Goal: Task Accomplishment & Management: Complete application form

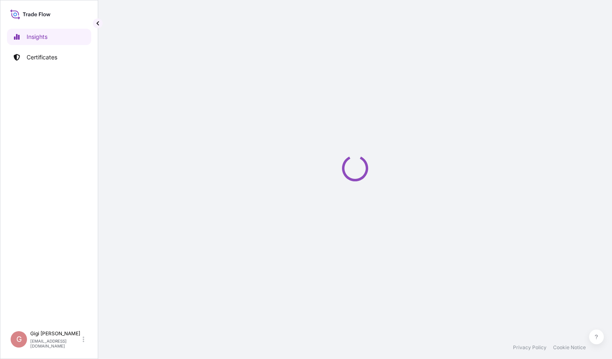
select select "2025"
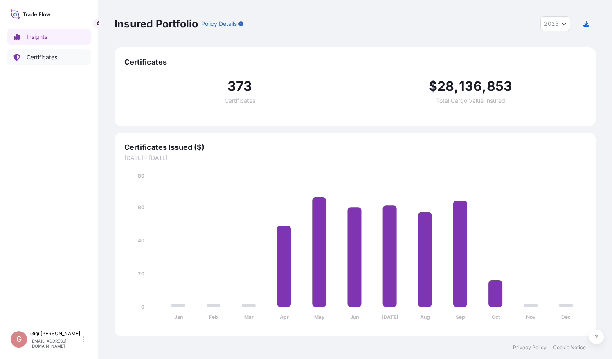
click at [51, 56] on p "Certificates" at bounding box center [42, 57] width 31 height 8
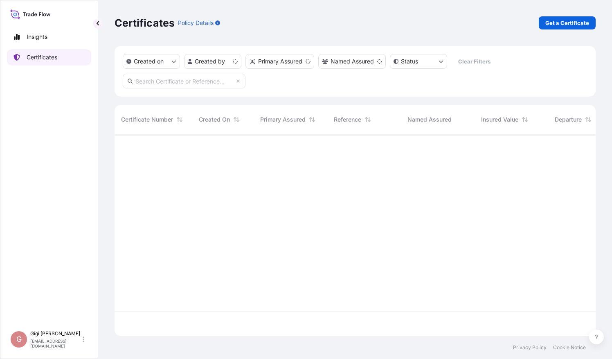
scroll to position [200, 475]
click at [571, 23] on p "Get a Certificate" at bounding box center [568, 23] width 44 height 8
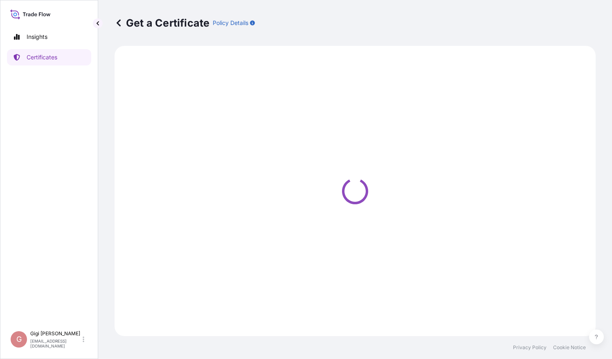
select select "Barge"
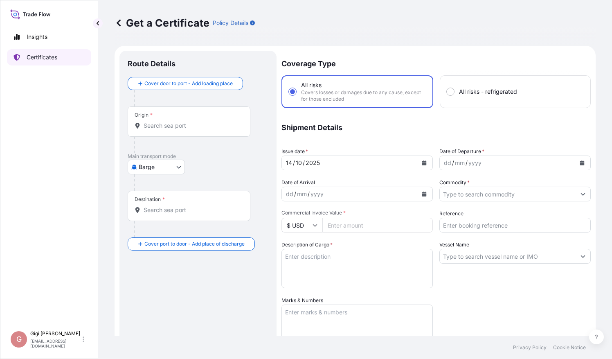
click at [40, 56] on p "Certificates" at bounding box center [42, 57] width 31 height 8
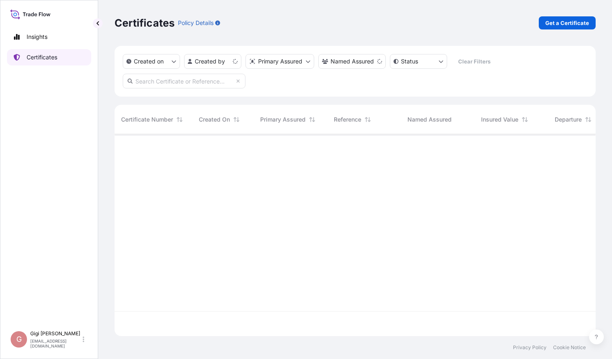
scroll to position [200, 475]
click at [237, 63] on html "Insights Certificates G [PERSON_NAME] [PERSON_NAME][EMAIL_ADDRESS][DOMAIN_NAME]…" at bounding box center [306, 179] width 612 height 359
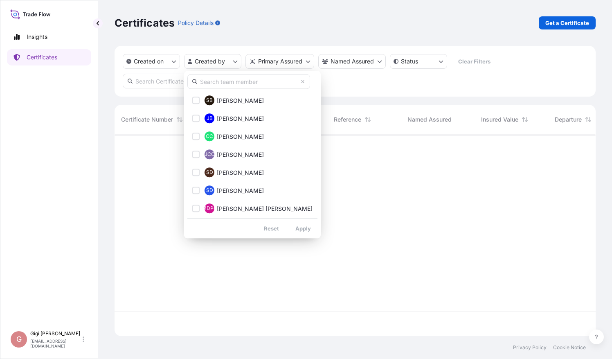
click at [229, 81] on input "text" at bounding box center [248, 81] width 123 height 15
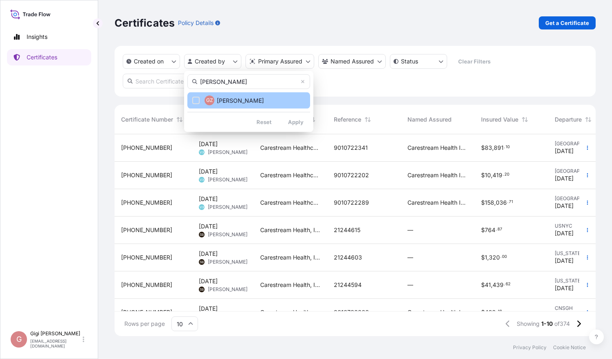
type input "[PERSON_NAME]"
click at [198, 101] on div "Select Option" at bounding box center [195, 100] width 7 height 7
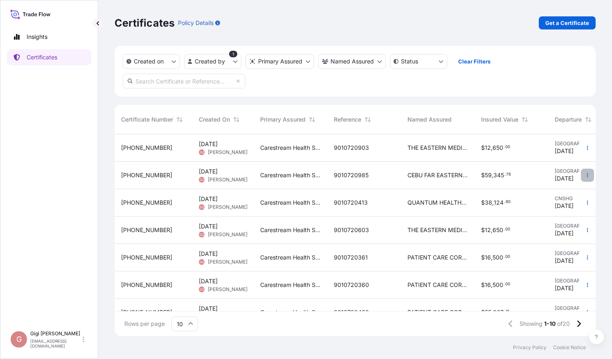
click at [587, 174] on icon "button" at bounding box center [587, 175] width 1 height 4
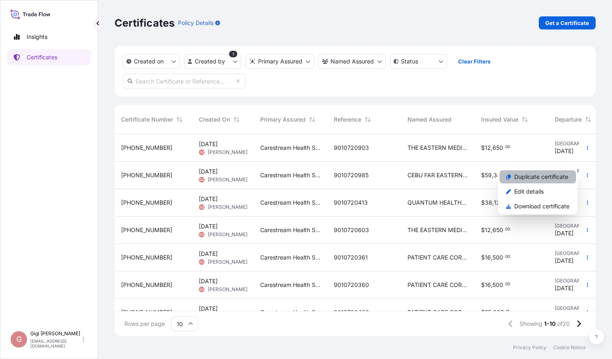
click at [555, 174] on p "Duplicate certificate" at bounding box center [541, 177] width 54 height 8
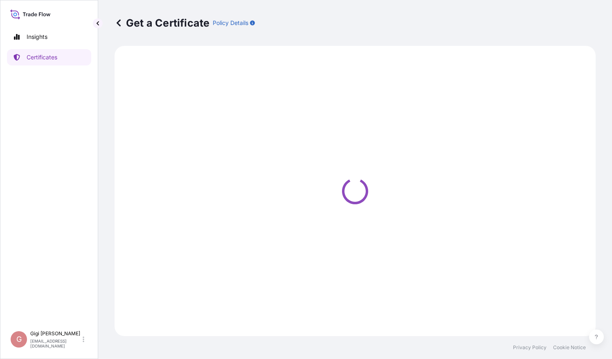
select select "Ocean Vessel"
select select "32106"
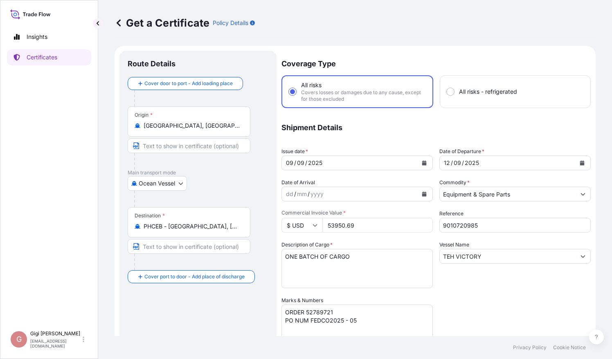
click at [422, 160] on icon "Calendar" at bounding box center [424, 162] width 5 height 5
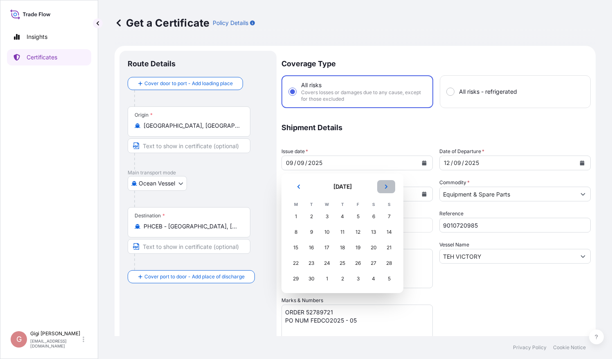
click at [386, 186] on icon "Next" at bounding box center [386, 186] width 5 height 5
click at [311, 248] on div "14" at bounding box center [311, 247] width 15 height 15
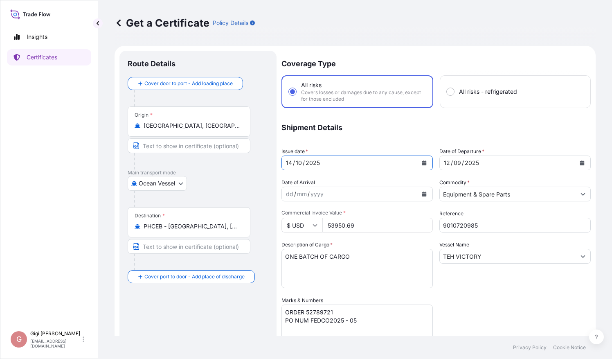
click at [502, 160] on div "[DATE]" at bounding box center [508, 163] width 136 height 15
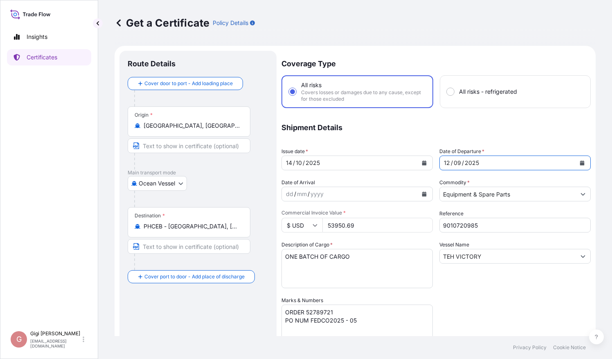
click at [580, 163] on icon "Calendar" at bounding box center [582, 162] width 5 height 5
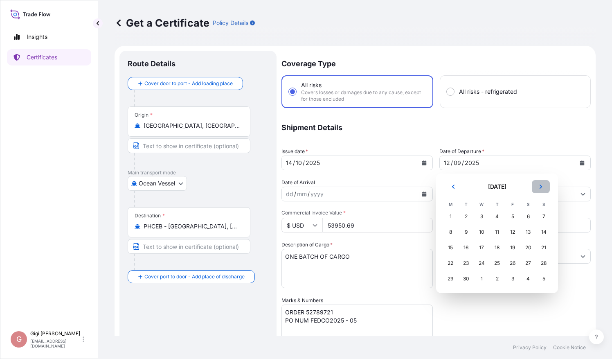
click at [543, 190] on button "Next" at bounding box center [541, 186] width 18 height 13
click at [529, 247] on div "18" at bounding box center [528, 247] width 15 height 15
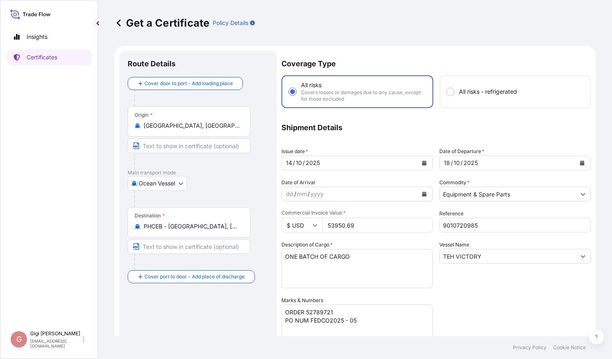
drag, startPoint x: 359, startPoint y: 225, endPoint x: 309, endPoint y: 222, distance: 49.2
click at [309, 222] on div "$ USD 53950.69" at bounding box center [357, 225] width 151 height 15
paste input "8981.9"
type input "8981.99"
click at [489, 223] on input "9010720985" at bounding box center [515, 225] width 151 height 15
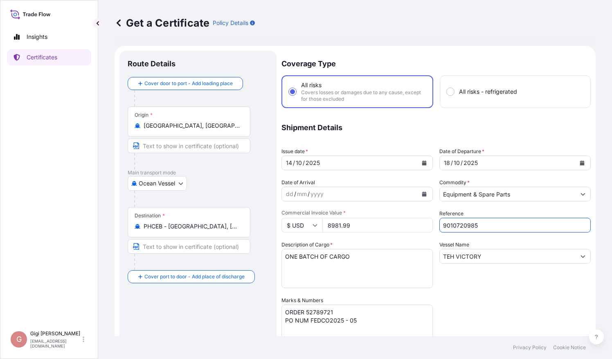
drag, startPoint x: 483, startPoint y: 224, endPoint x: 398, endPoint y: 218, distance: 84.6
click at [398, 218] on div "Coverage Type All risks Covers losses or damages due to any cause, except for t…" at bounding box center [436, 263] width 309 height 424
paste input "240"
type input "9010722405"
click at [494, 284] on div "Vessel Name [PERSON_NAME] VICTORY" at bounding box center [515, 264] width 151 height 47
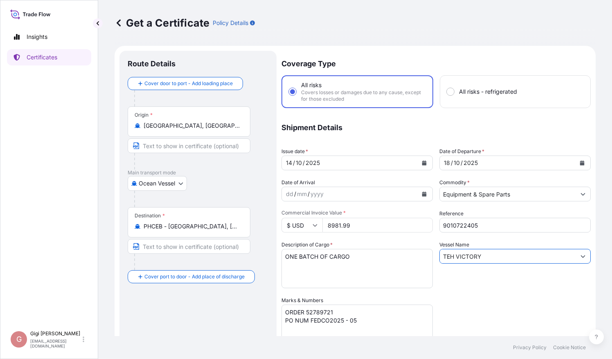
click at [489, 257] on input "TEH VICTORY" at bounding box center [508, 256] width 136 height 15
drag, startPoint x: 492, startPoint y: 257, endPoint x: 417, endPoint y: 255, distance: 74.5
click at [417, 255] on div "Coverage Type All risks Covers losses or damages due to any cause, except for t…" at bounding box center [436, 263] width 309 height 424
paste input "MAERSK NARVIK"
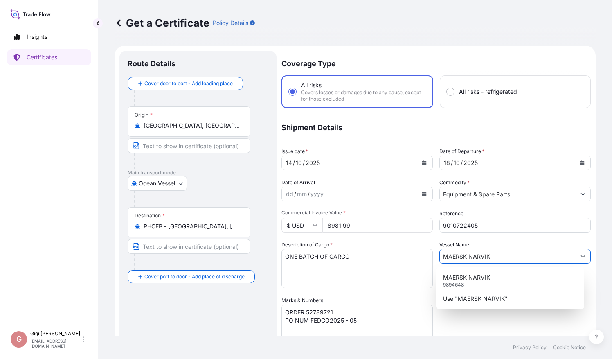
type input "MAERSK NARVIK"
click at [489, 310] on div "Coverage Type All risks Covers losses or damages due to any cause, except for t…" at bounding box center [436, 263] width 309 height 424
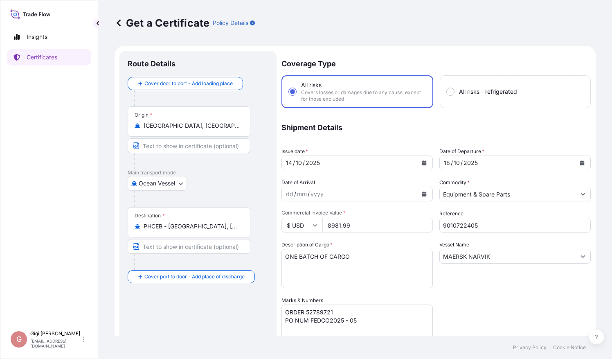
click at [369, 259] on textarea "ONE BATCH OF CARGO" at bounding box center [357, 268] width 151 height 39
click at [345, 313] on textarea "ORDER 52789721 PO NUM FEDCO2025 - 05" at bounding box center [357, 324] width 151 height 41
click at [323, 309] on textarea "ORDER 52789721 PO NUM FEDCO2025 - 05" at bounding box center [357, 324] width 151 height 41
paste textarea "93517"
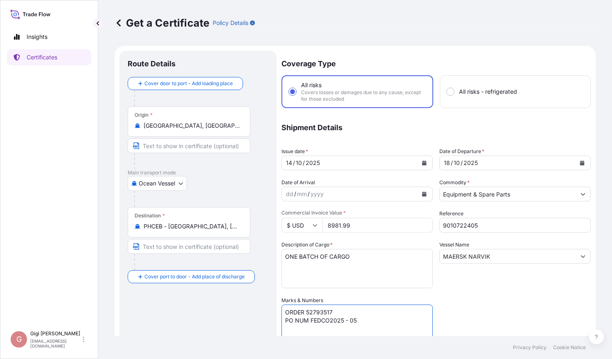
drag, startPoint x: 363, startPoint y: 321, endPoint x: 309, endPoint y: 321, distance: 53.6
click at [309, 321] on textarea "ORDER 52789721 PO NUM FEDCO2025 - 05" at bounding box center [357, 324] width 151 height 41
paste textarea "-13"
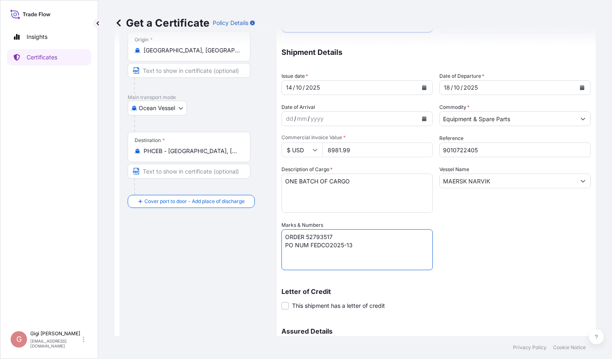
scroll to position [123, 0]
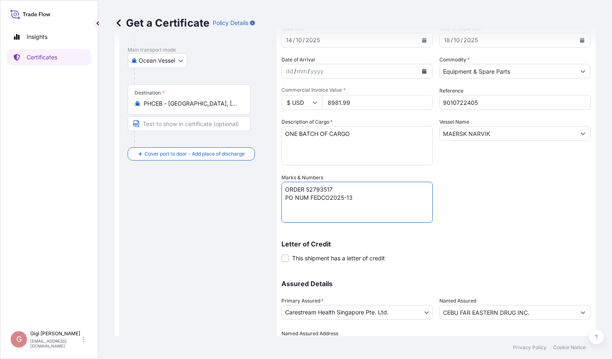
type textarea "ORDER 52793517 PO NUM FEDCO2025-13"
click at [512, 215] on div "Coverage Type All risks Covers losses or damages due to any cause, except for t…" at bounding box center [436, 140] width 309 height 424
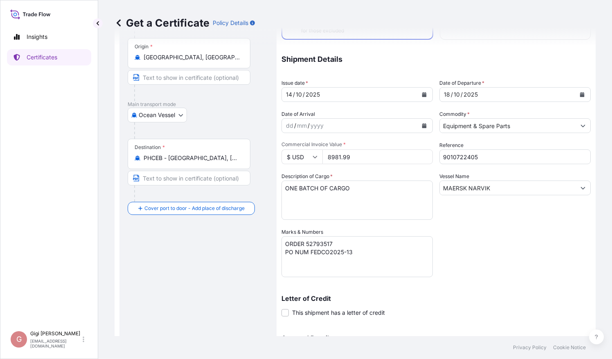
scroll to position [167, 0]
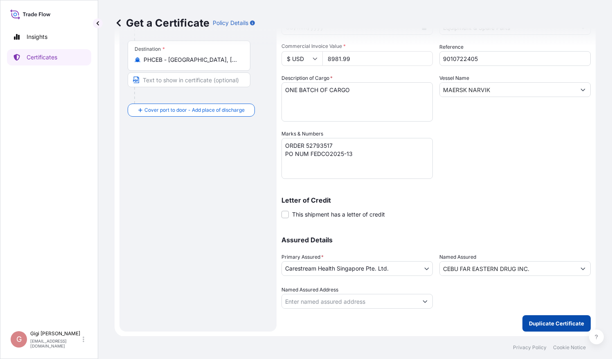
click at [552, 325] on p "Duplicate Certificate" at bounding box center [556, 323] width 55 height 8
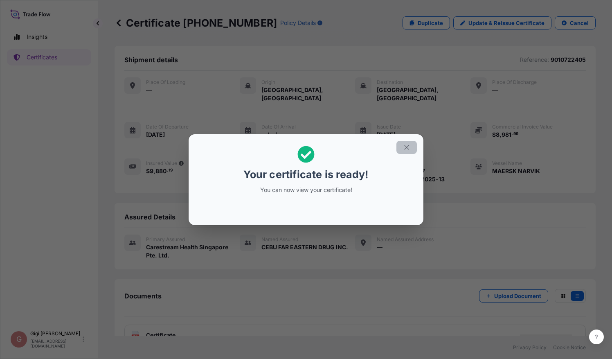
click at [410, 147] on icon "button" at bounding box center [406, 147] width 7 height 7
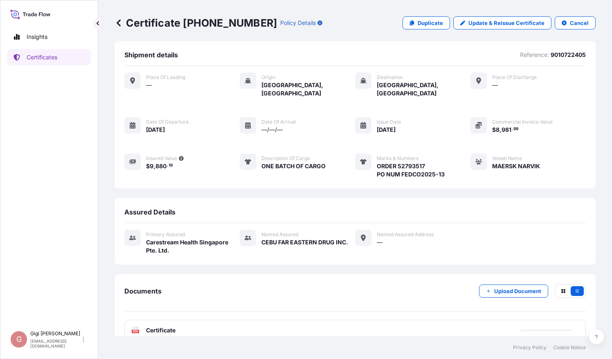
scroll to position [10, 0]
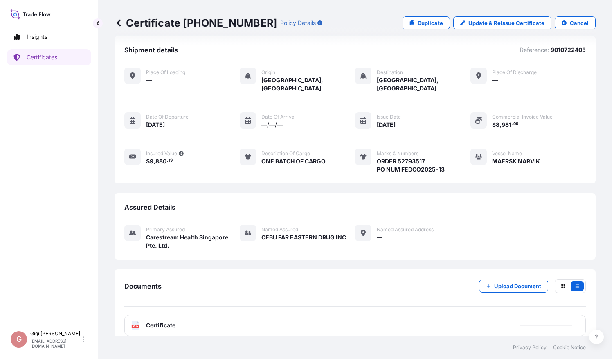
click at [158, 321] on span "Certificate" at bounding box center [160, 325] width 29 height 8
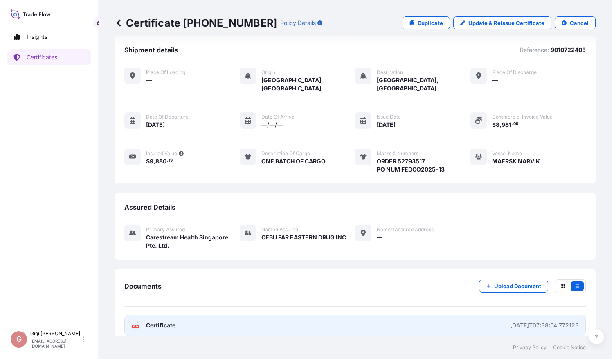
click at [149, 321] on span "Certificate" at bounding box center [160, 325] width 29 height 8
